Goal: Check status: Check status

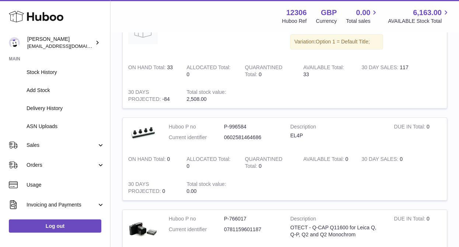
scroll to position [91, 0]
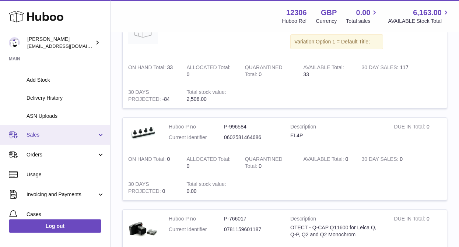
click at [39, 137] on span "Sales" at bounding box center [62, 135] width 70 height 7
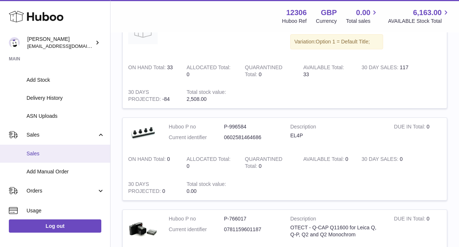
click at [38, 159] on link "Sales" at bounding box center [55, 154] width 110 height 18
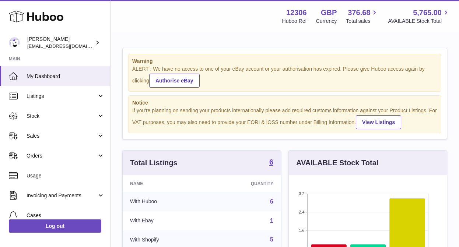
scroll to position [115, 158]
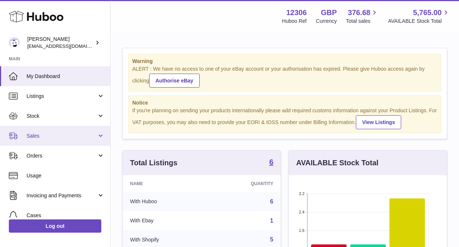
click at [43, 135] on span "Sales" at bounding box center [62, 136] width 70 height 7
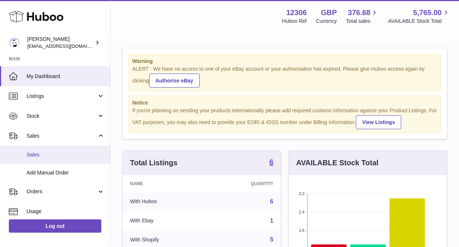
click at [39, 157] on span "Sales" at bounding box center [66, 154] width 78 height 7
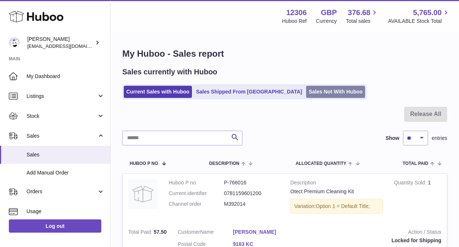
click at [306, 93] on link "Sales Not With Huboo" at bounding box center [335, 92] width 59 height 12
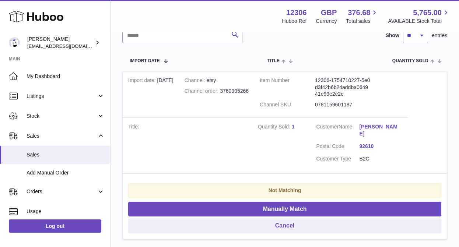
scroll to position [134, 0]
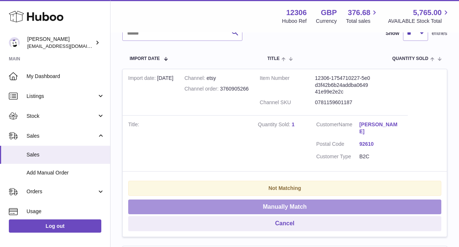
click at [272, 208] on button "Manually Match" at bounding box center [284, 207] width 313 height 15
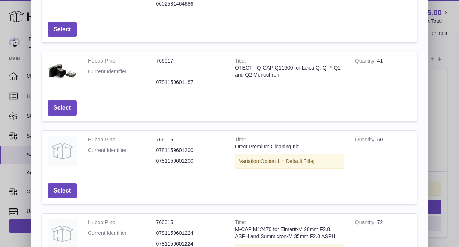
scroll to position [173, 0]
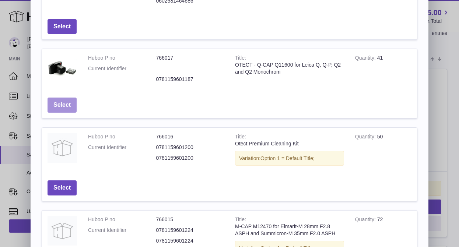
click at [65, 104] on button "Select" at bounding box center [62, 105] width 29 height 15
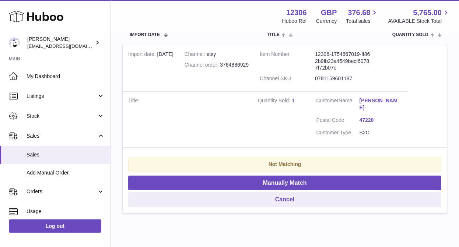
scroll to position [163, 0]
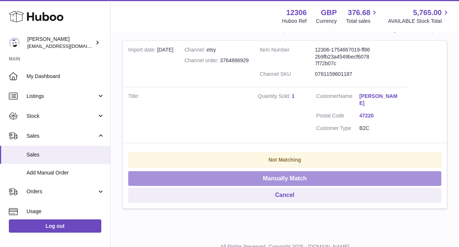
click at [286, 171] on button "Manually Match" at bounding box center [284, 178] width 313 height 15
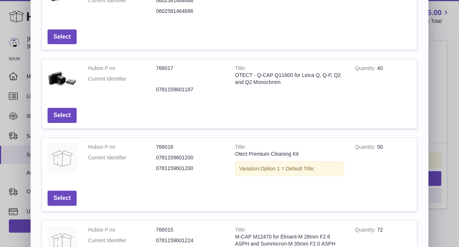
scroll to position [168, 0]
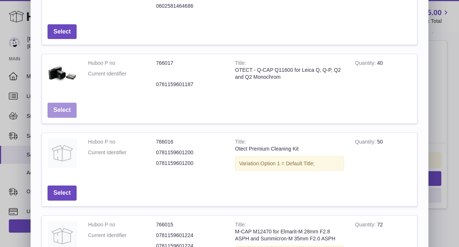
click at [61, 108] on button "Select" at bounding box center [62, 110] width 29 height 15
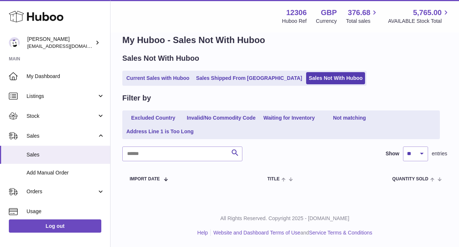
scroll to position [14, 0]
click at [160, 77] on link "Current Sales with Huboo" at bounding box center [158, 78] width 68 height 12
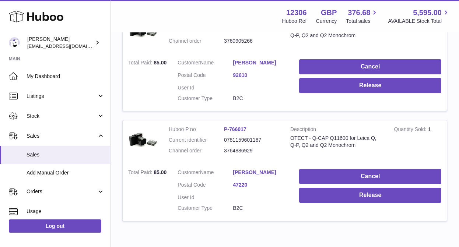
scroll to position [834, 0]
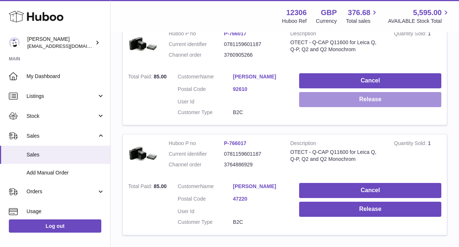
click at [347, 102] on button "Release" at bounding box center [370, 99] width 142 height 15
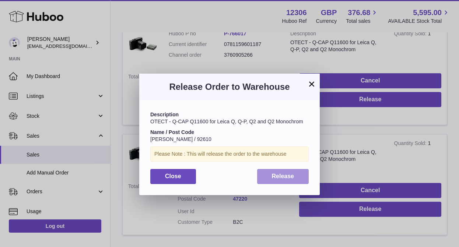
click at [286, 175] on span "Release" at bounding box center [283, 176] width 22 height 6
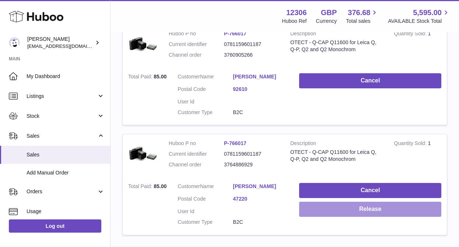
click at [362, 213] on button "Release" at bounding box center [370, 209] width 142 height 15
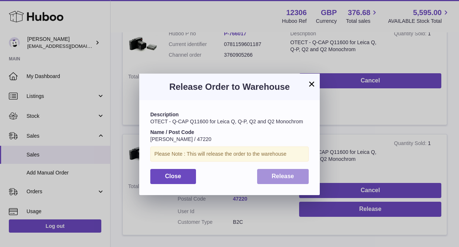
click at [285, 179] on span "Release" at bounding box center [283, 176] width 22 height 6
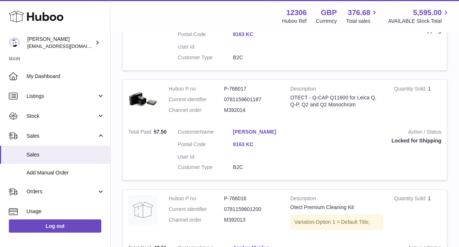
scroll to position [0, 0]
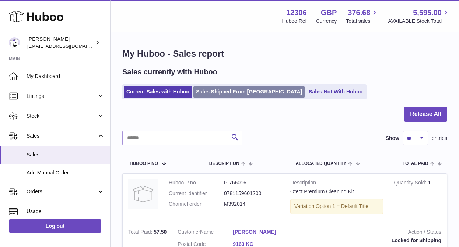
click at [214, 93] on link "Sales Shipped From [GEOGRAPHIC_DATA]" at bounding box center [248, 92] width 111 height 12
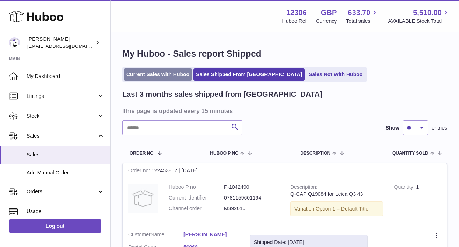
click at [158, 72] on link "Current Sales with Huboo" at bounding box center [158, 75] width 68 height 12
